Goal: Submit feedback/report problem

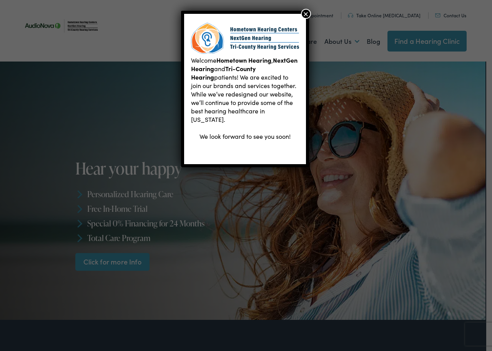
click at [304, 13] on button "×" at bounding box center [306, 14] width 10 height 10
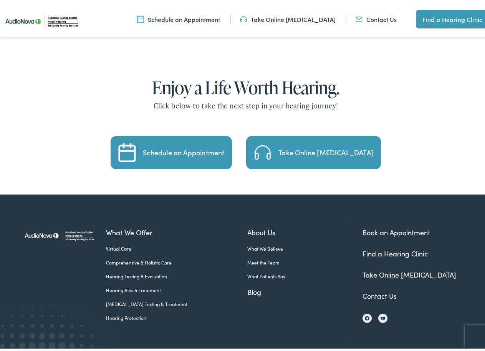
scroll to position [1518, 0]
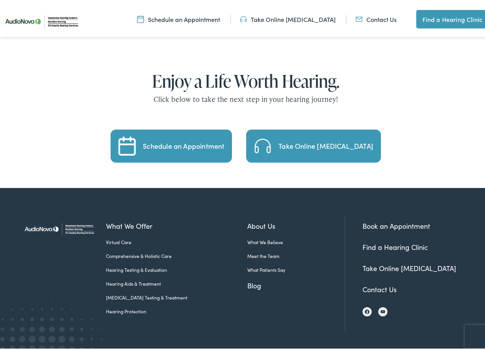
click at [377, 282] on link "Contact Us" at bounding box center [380, 287] width 34 height 10
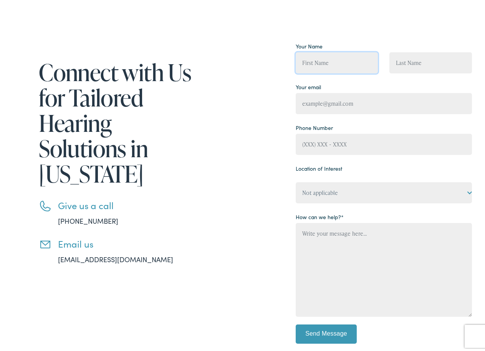
drag, startPoint x: 326, startPoint y: 59, endPoint x: 335, endPoint y: 71, distance: 15.4
click at [328, 60] on input "Contact form" at bounding box center [337, 60] width 83 height 21
type input "[PERSON_NAME]"
type input "[EMAIL_ADDRESS][DOMAIN_NAME]"
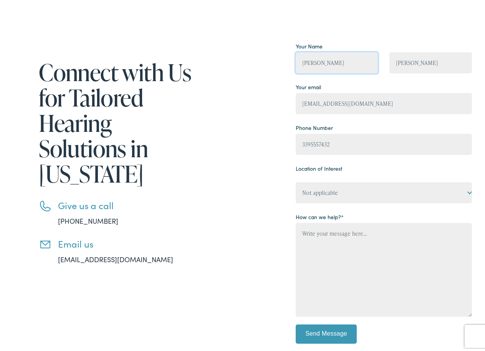
type input "[PHONE_NUMBER]"
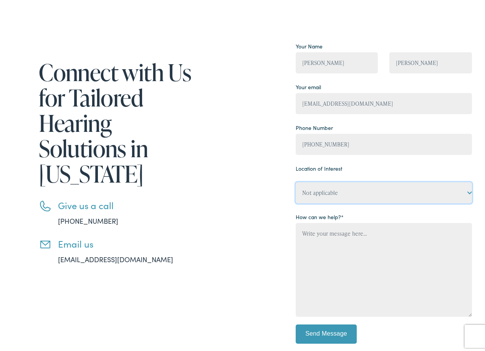
click at [314, 192] on select "Not applicable Tri-County Hearing Services – [GEOGRAPHIC_DATA], [GEOGRAPHIC_DAT…" at bounding box center [384, 190] width 176 height 21
select select "Tri-County Hearing Services – [GEOGRAPHIC_DATA]"
click at [296, 180] on select "Not applicable Tri-County Hearing Services – [GEOGRAPHIC_DATA], [GEOGRAPHIC_DAT…" at bounding box center [384, 190] width 176 height 21
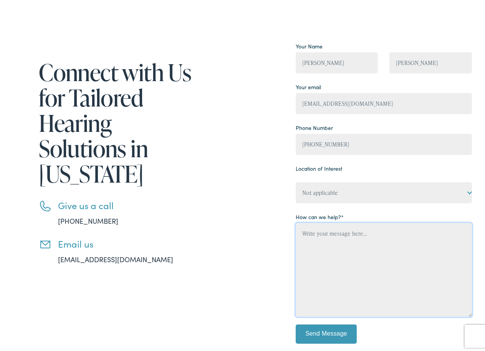
click at [318, 225] on textarea "Contact form" at bounding box center [384, 267] width 176 height 94
paste textarea "Hello, I would like to offer some suggestions for your website. No cost, no cat…"
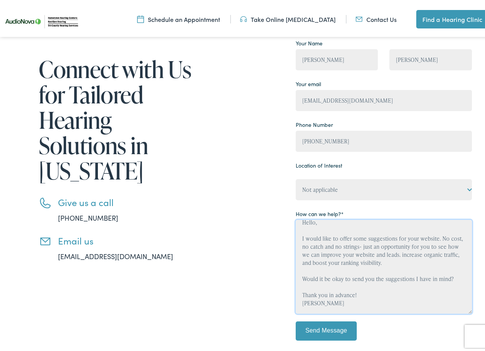
scroll to position [269, 0]
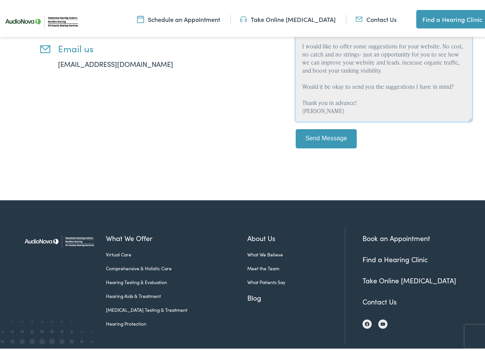
type textarea "Hello, I would like to offer some suggestions for your website. No cost, no cat…"
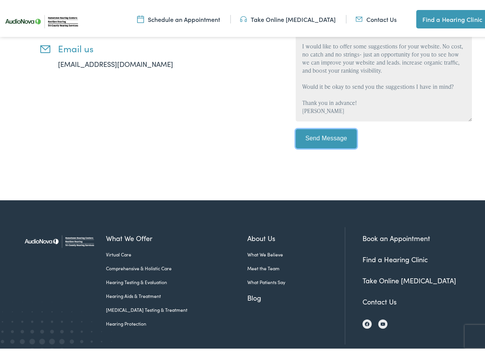
click at [313, 138] on input "Send Message" at bounding box center [326, 136] width 61 height 19
